Goal: Transaction & Acquisition: Book appointment/travel/reservation

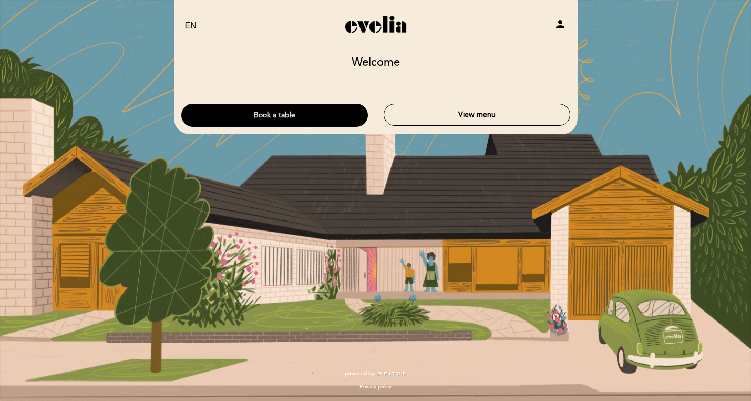
click at [312, 115] on button "Book a table" at bounding box center [274, 115] width 187 height 23
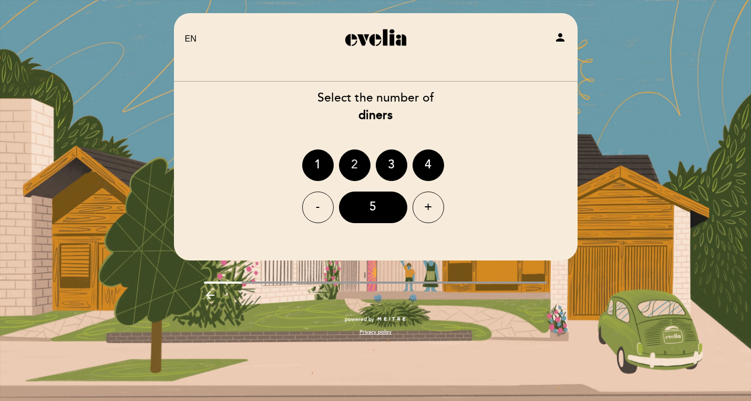
click at [348, 161] on div "2" at bounding box center [355, 165] width 32 height 32
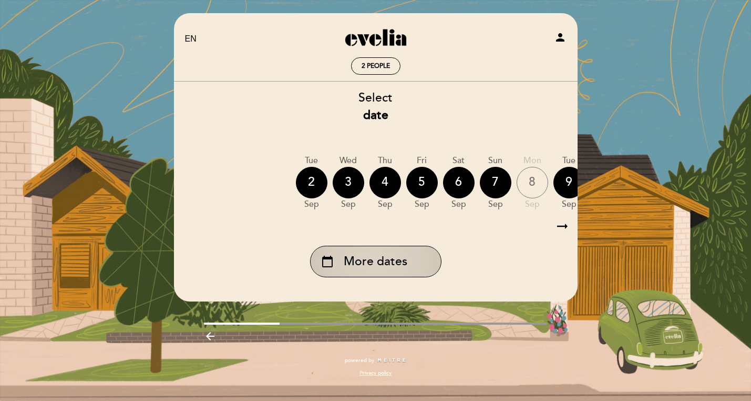
click at [384, 265] on span "More dates" at bounding box center [376, 261] width 64 height 17
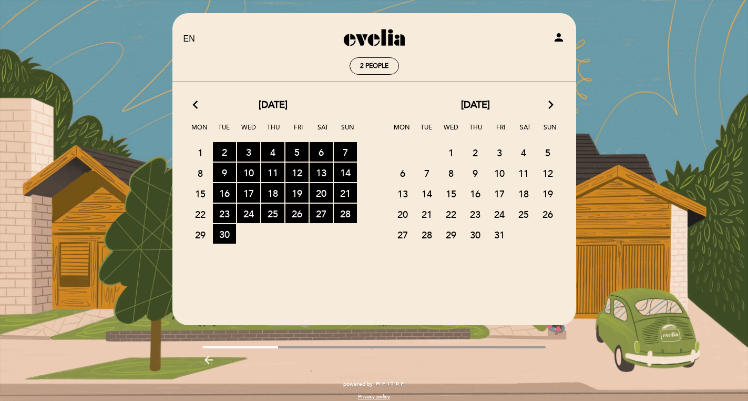
click at [371, 251] on calendar-double "arrow_back_ios [DATE] arrow_forward_ios Mon Tue Wed Thu Fri Sat Sun 1 2 RESERVA…" at bounding box center [374, 193] width 405 height 190
click at [427, 189] on span "14" at bounding box center [426, 192] width 23 height 19
click at [192, 101] on div "arrow_back_ios [DATE] arrow_forward_ios" at bounding box center [273, 105] width 202 height 14
click at [197, 106] on icon "arrow_back_ios" at bounding box center [197, 105] width 9 height 14
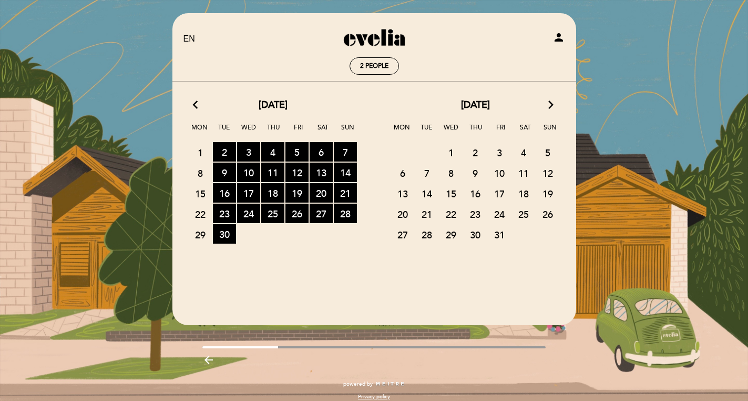
click at [548, 105] on icon "arrow_forward_ios" at bounding box center [550, 105] width 9 height 14
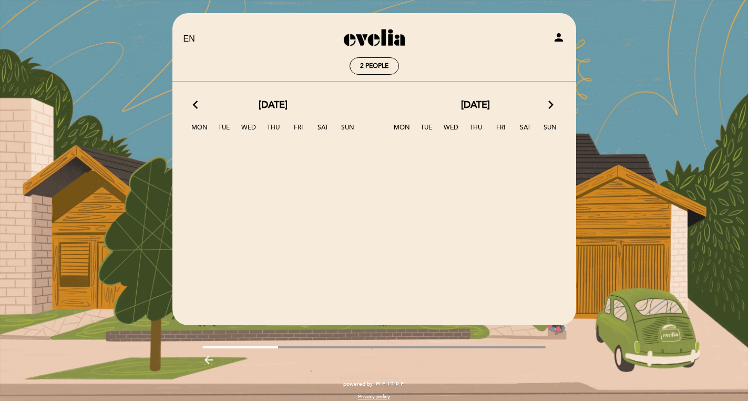
click at [194, 106] on icon "arrow_back_ios" at bounding box center [197, 105] width 9 height 14
